Goal: Check status

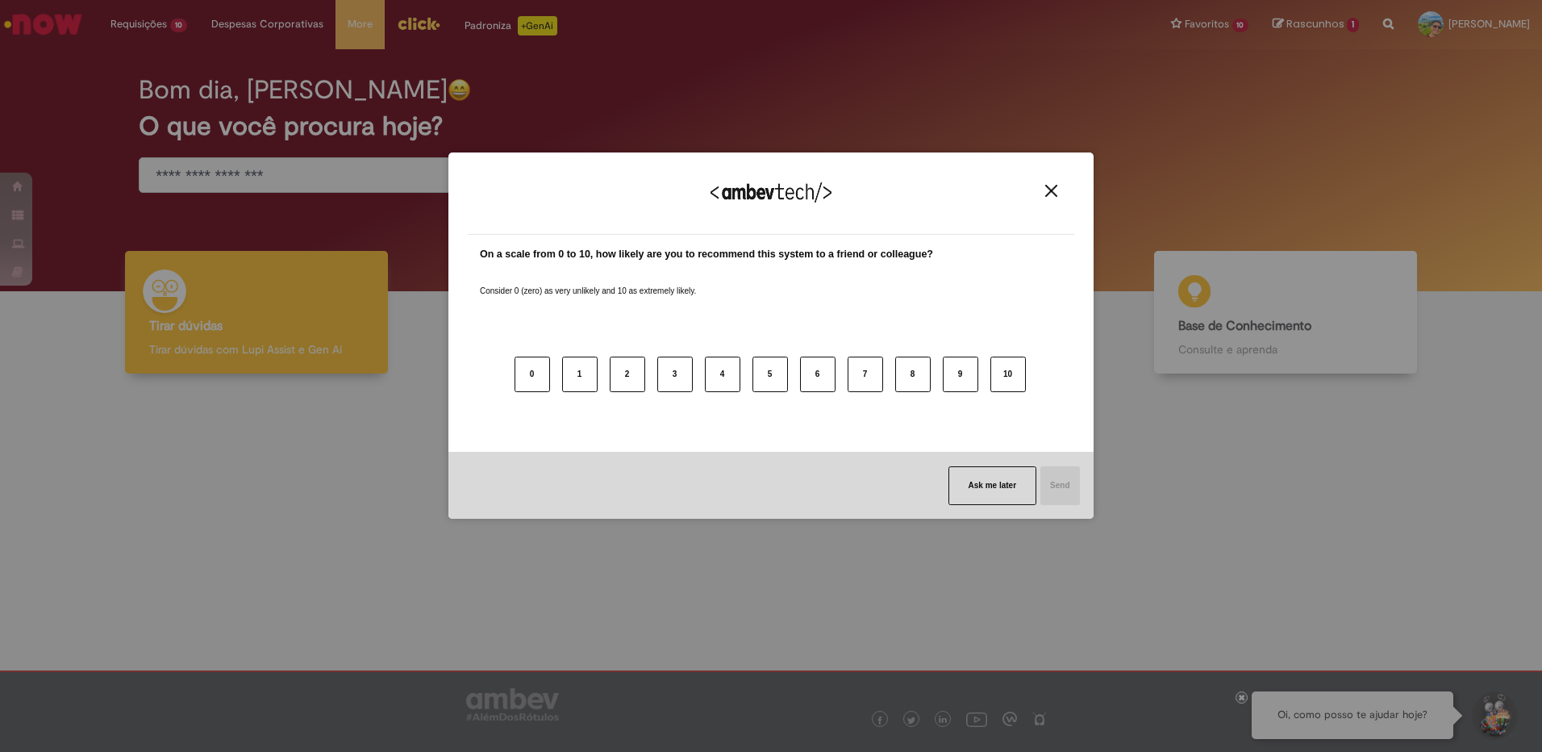
click at [1049, 188] on img "Close" at bounding box center [1051, 191] width 12 height 12
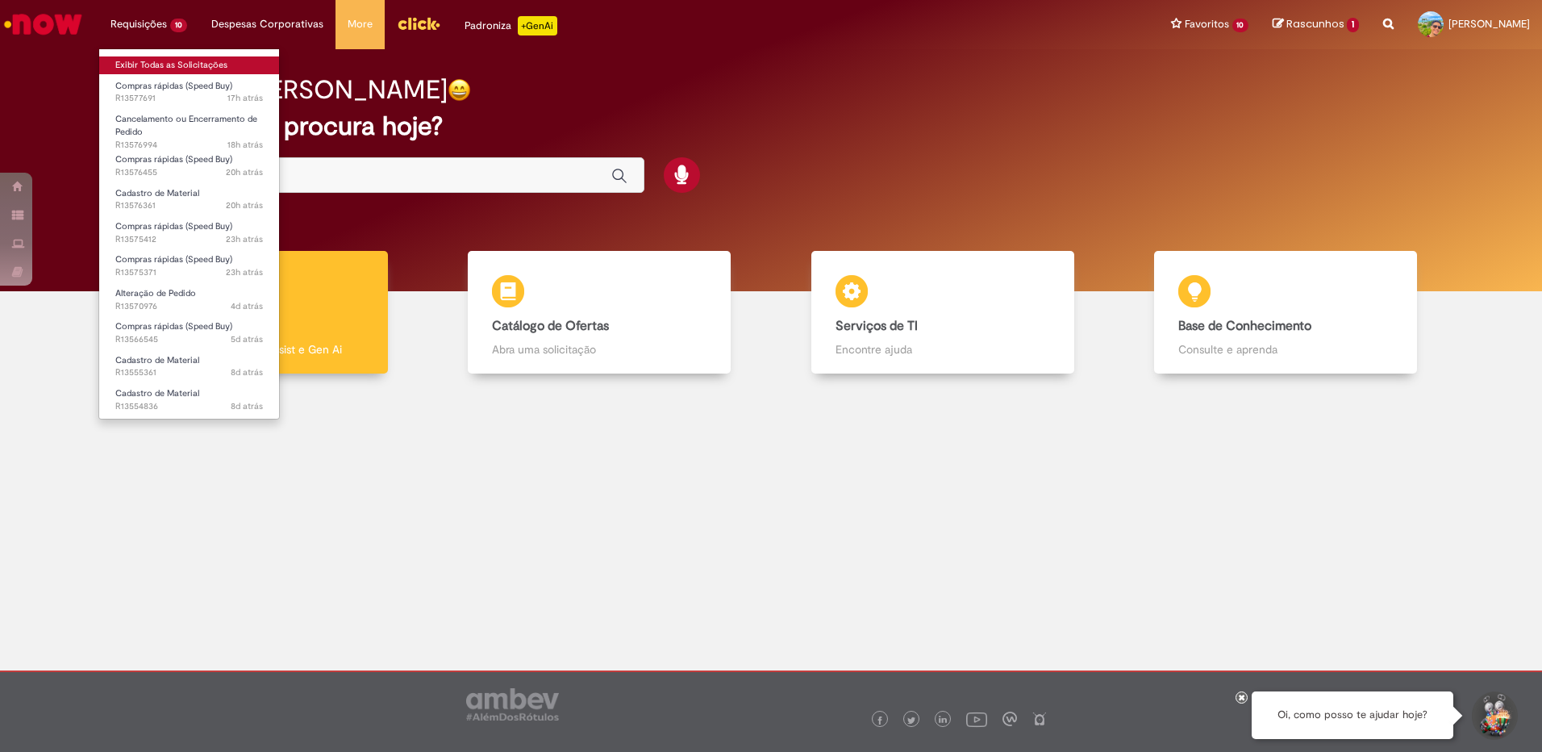
click at [165, 64] on link "Exibir Todas as Solicitações" at bounding box center [189, 65] width 180 height 18
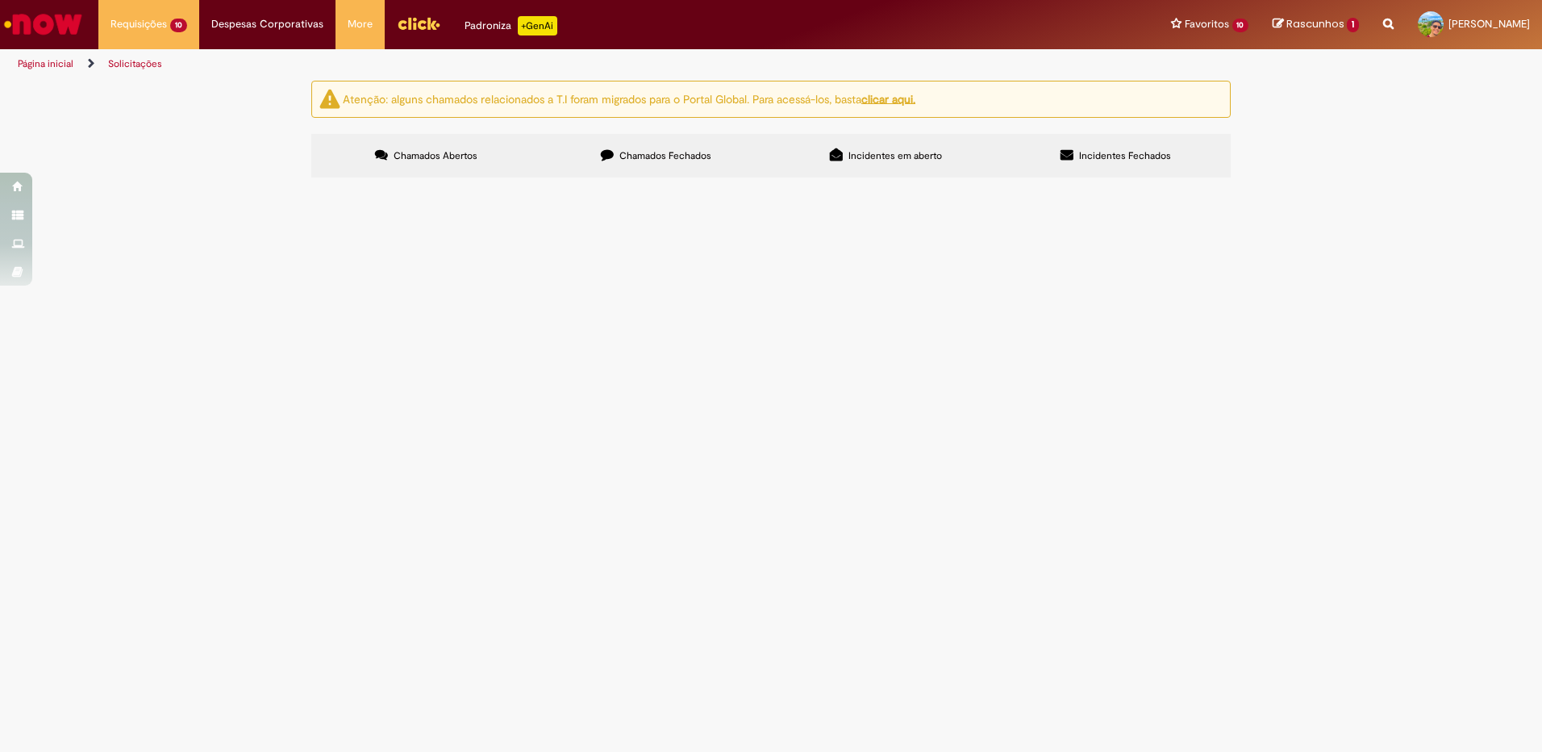
click at [0, 0] on span "Serviço de confecção de adesivo para a Caldeira" at bounding box center [0, 0] width 0 height 0
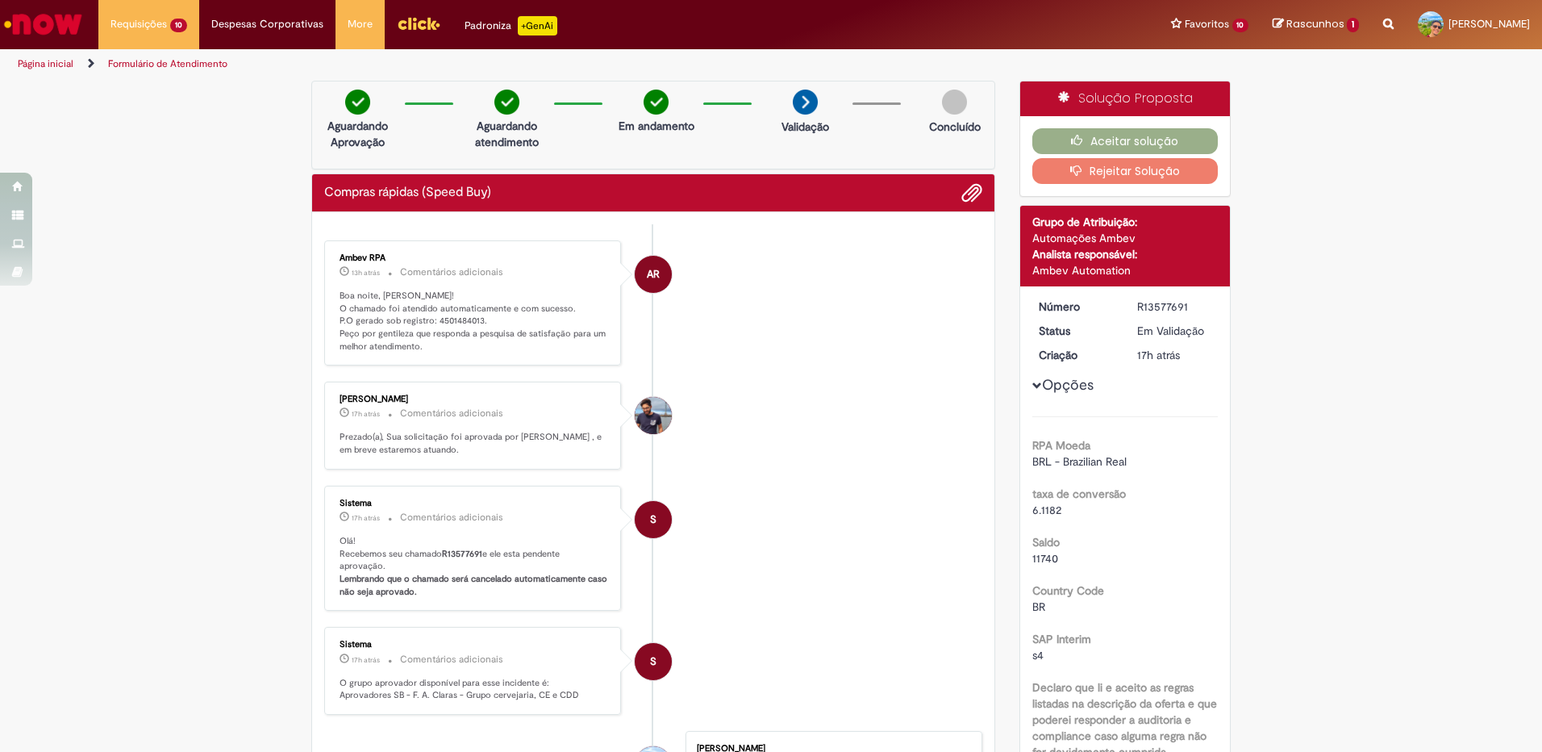
click at [449, 322] on p "Boa noite, [PERSON_NAME]! O chamado foi atendido automaticamente e com sucesso.…" at bounding box center [474, 322] width 269 height 64
click at [450, 322] on p "Boa noite, [PERSON_NAME]! O chamado foi atendido automaticamente e com sucesso.…" at bounding box center [474, 322] width 269 height 64
copy p "4501484013"
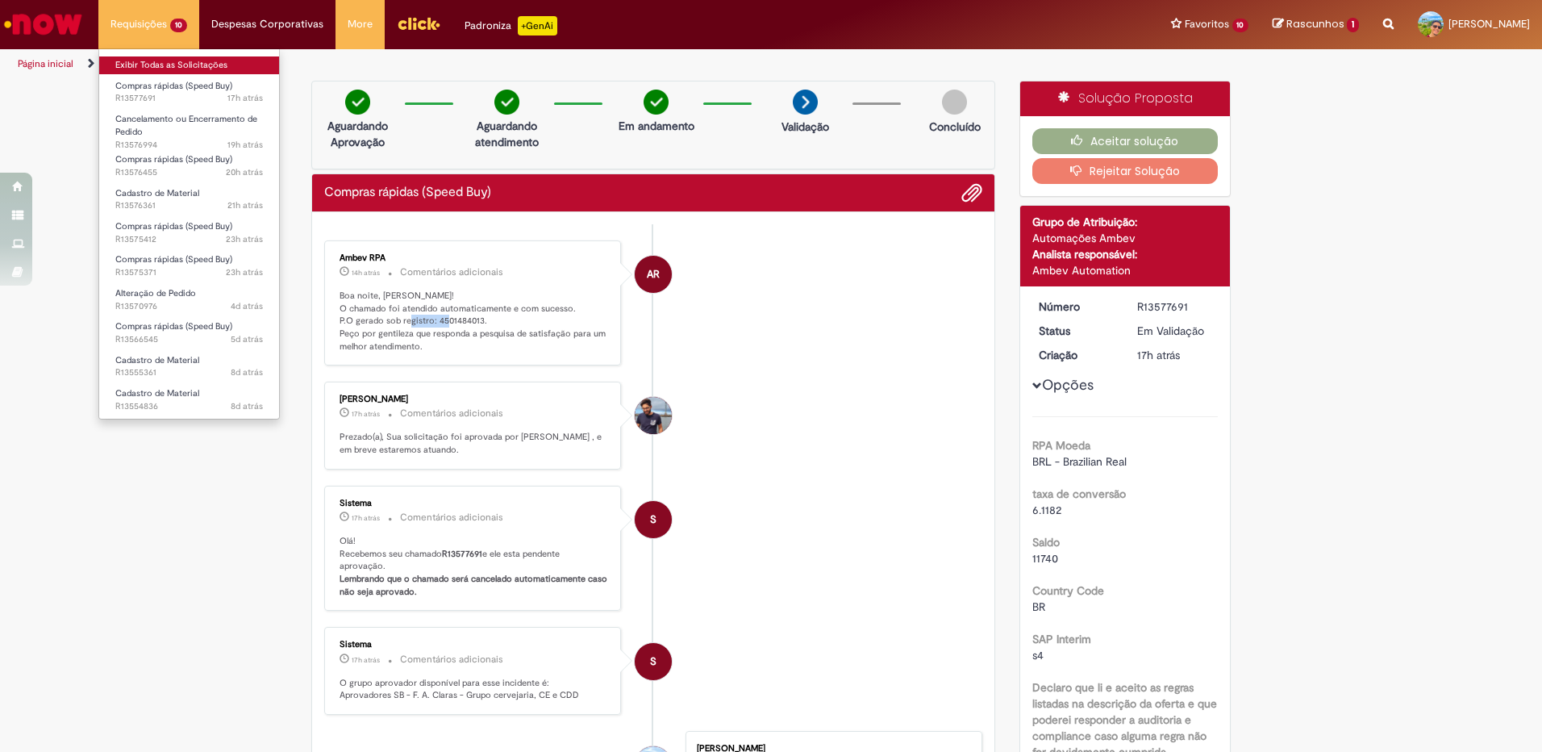
click at [161, 65] on link "Exibir Todas as Solicitações" at bounding box center [189, 65] width 180 height 18
